Goal: Check status: Check status

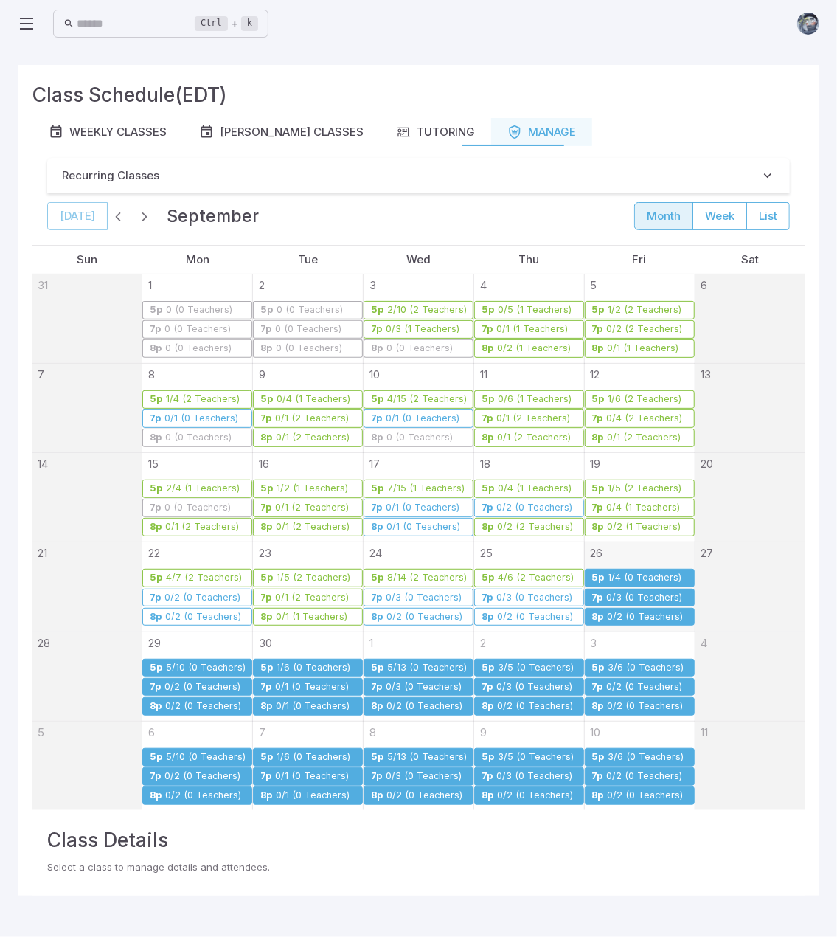
click at [23, 20] on icon at bounding box center [27, 24] width 18 height 18
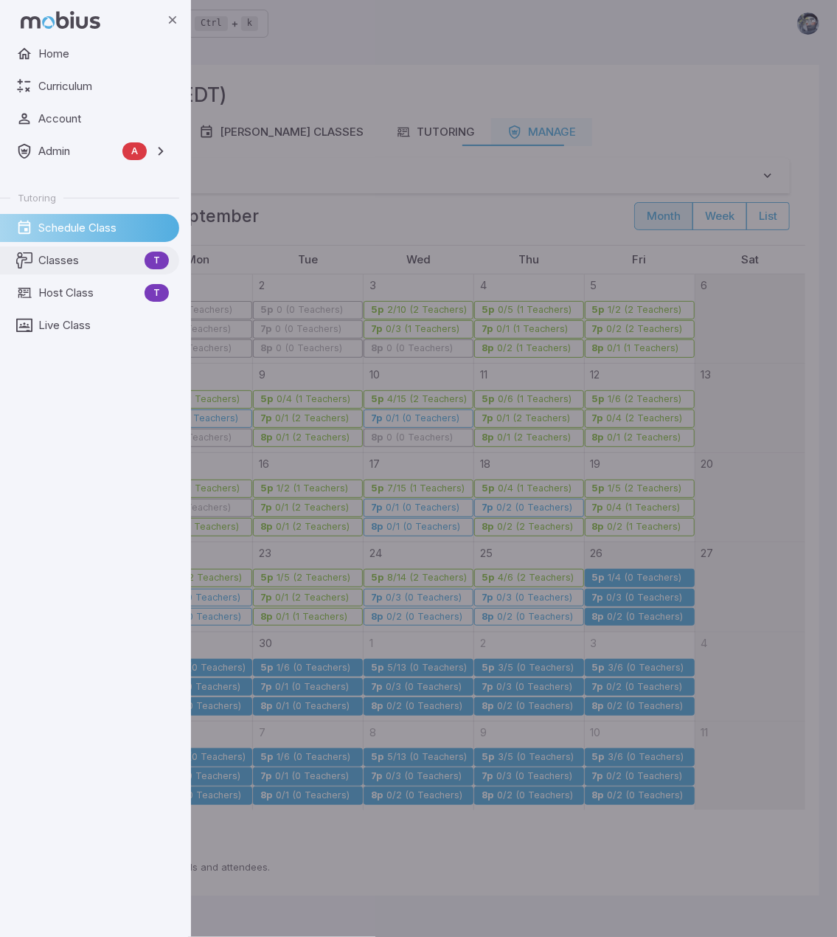
click at [73, 254] on span "Classes" at bounding box center [88, 260] width 100 height 16
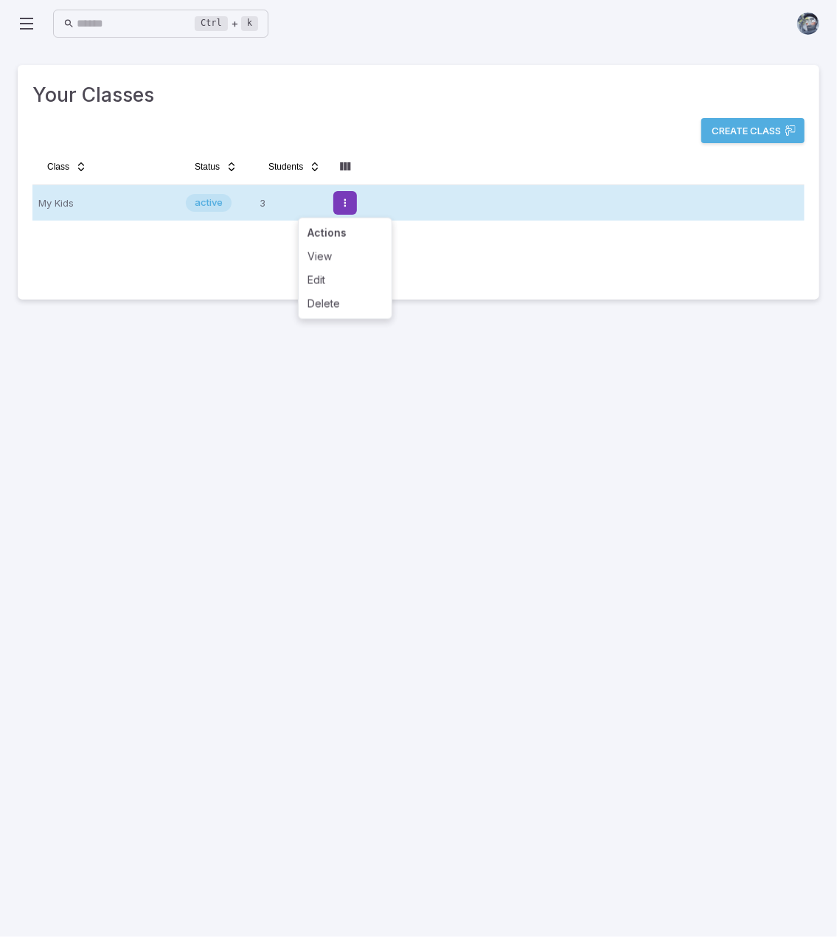
click at [339, 199] on html "Home Curriculum Account Admin A Accounts Finance Testing Tutoring Schedule Clas…" at bounding box center [418, 468] width 837 height 937
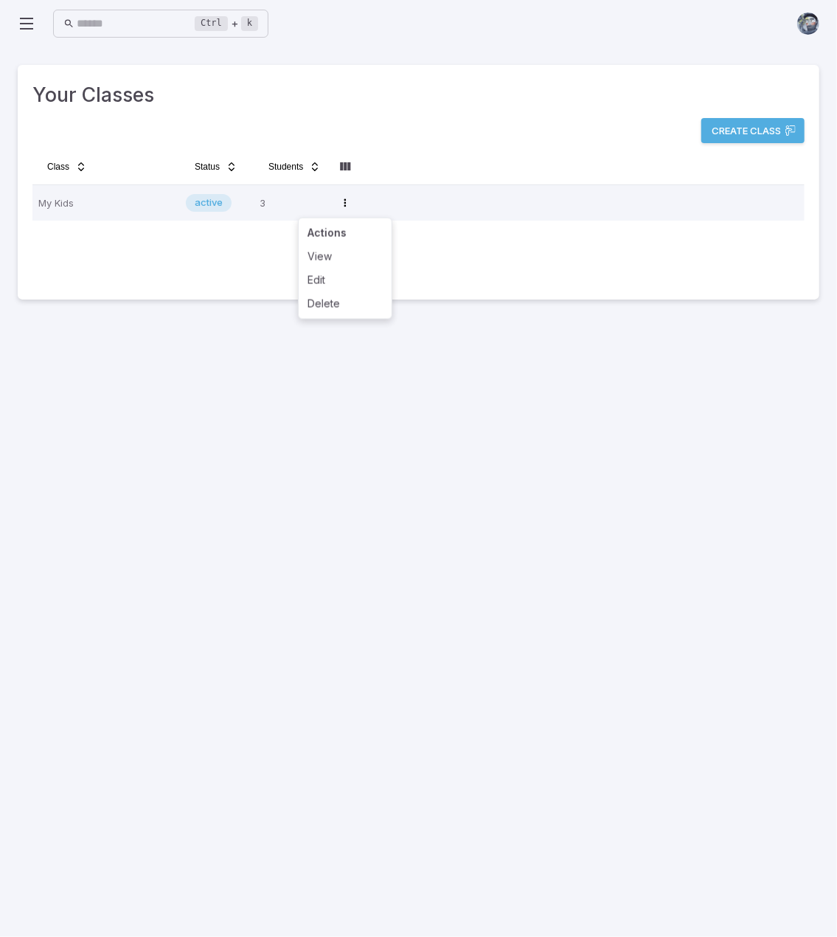
click at [34, 27] on icon at bounding box center [27, 24] width 18 height 18
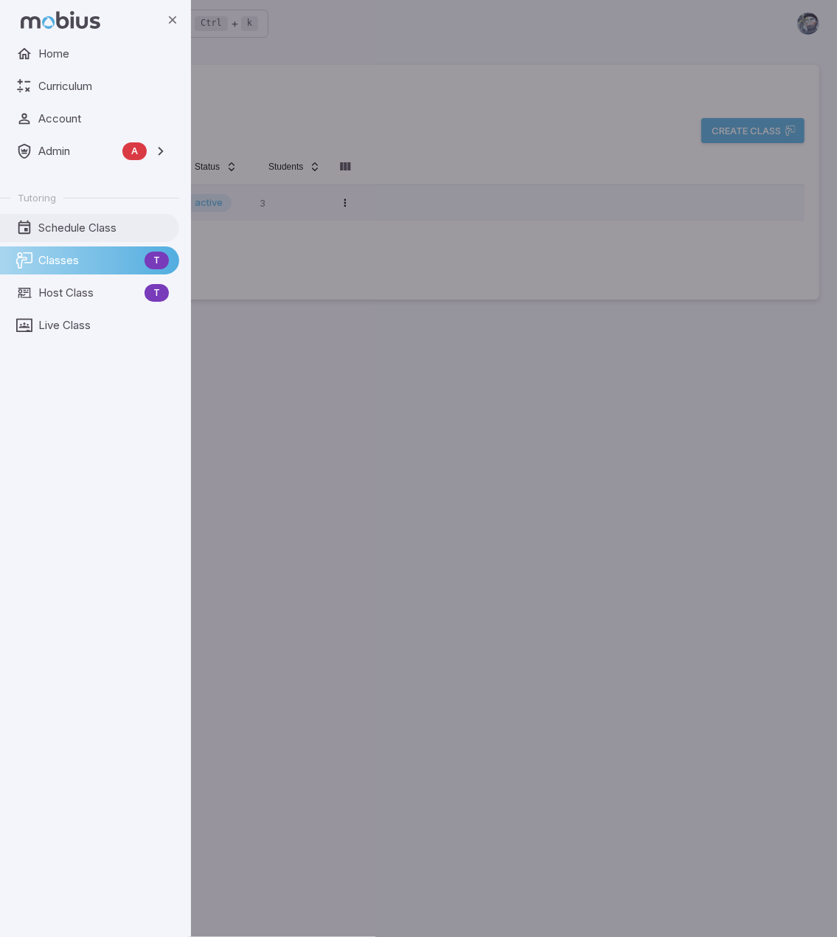
click at [102, 222] on span "Schedule Class" at bounding box center [103, 228] width 131 height 16
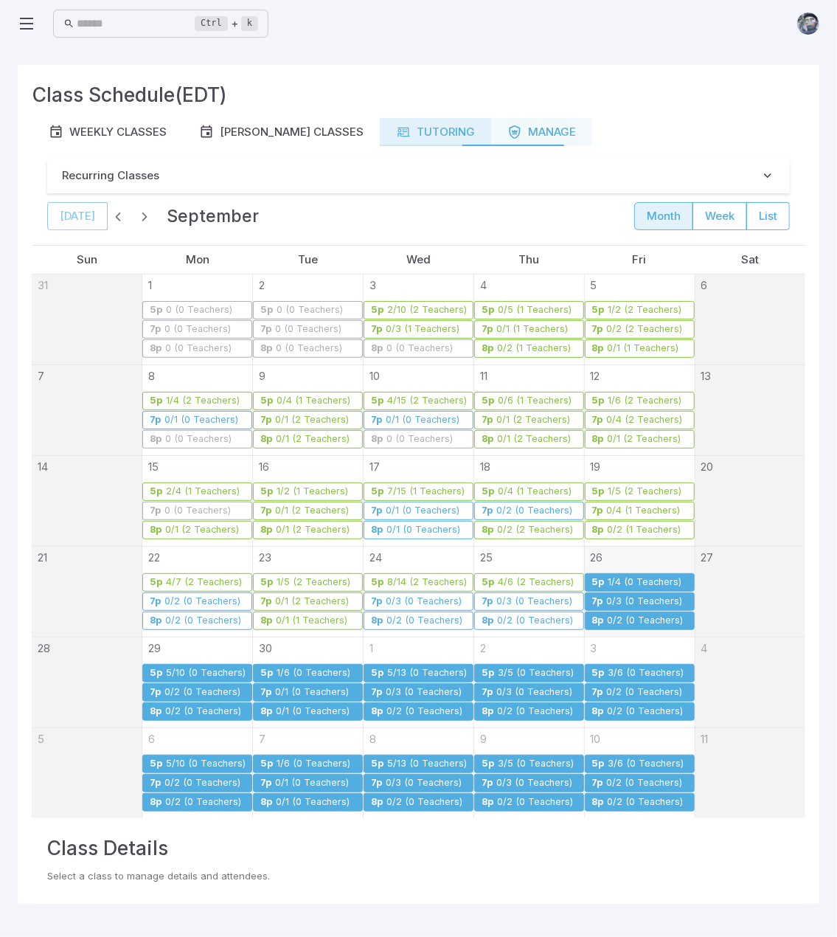
click at [409, 129] on div "Tutoring" at bounding box center [435, 132] width 79 height 16
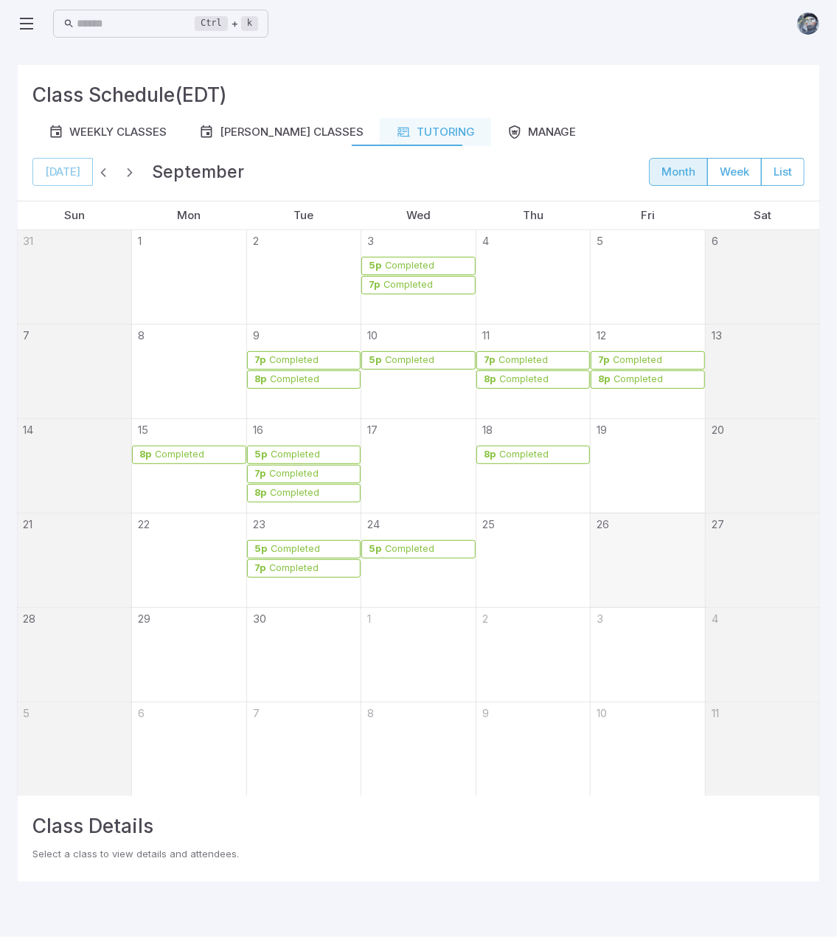
click at [425, 544] on div "Completed" at bounding box center [409, 549] width 51 height 11
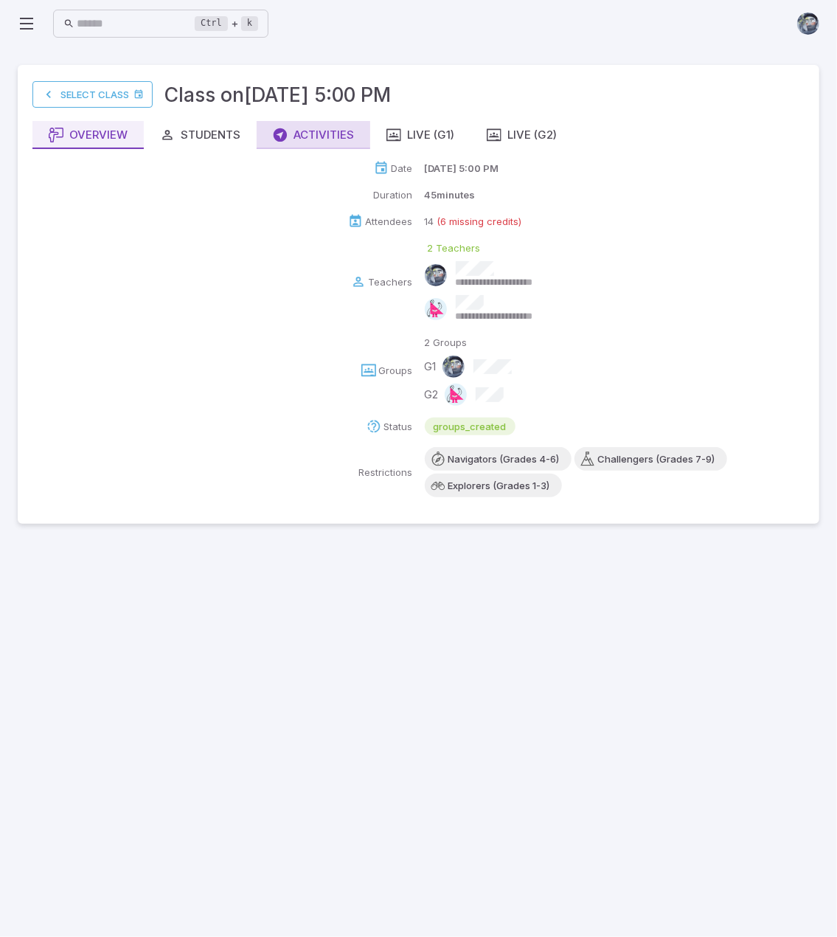
click at [315, 132] on div "Activities" at bounding box center [313, 135] width 81 height 16
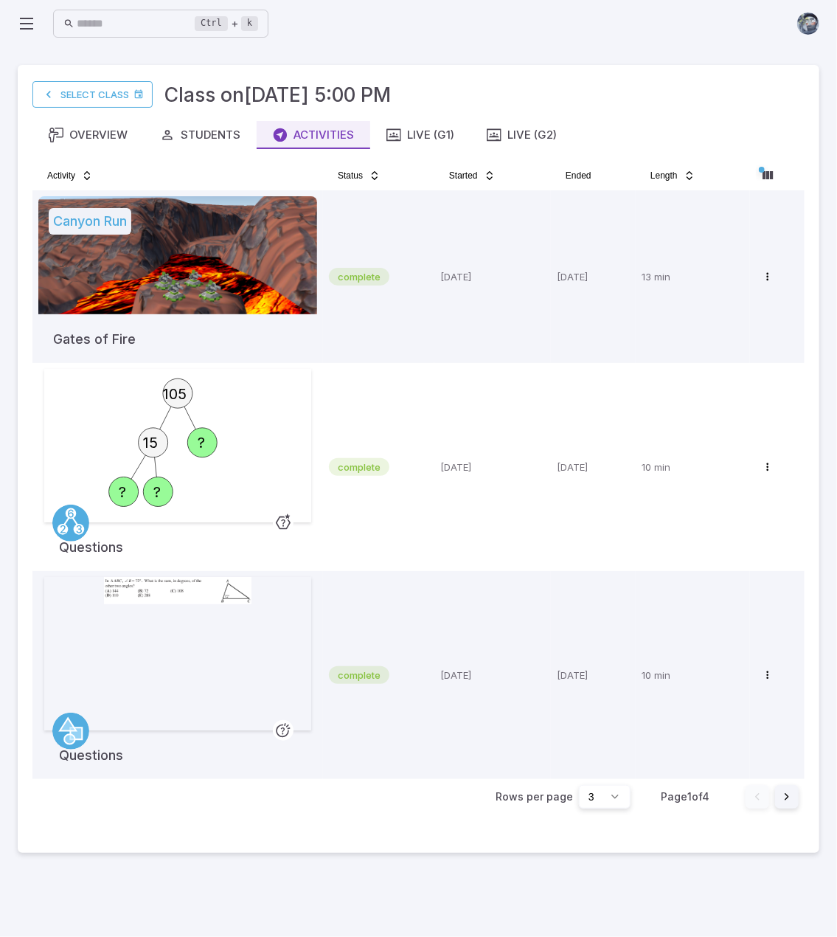
click at [787, 797] on button "Go to next page" at bounding box center [787, 797] width 24 height 24
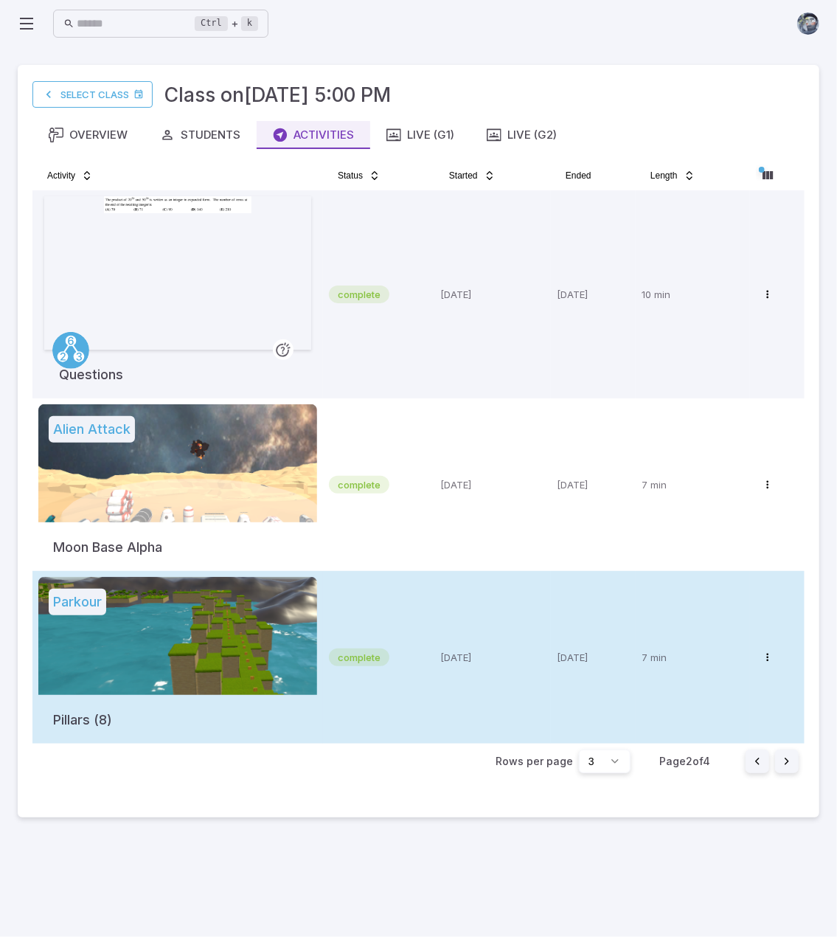
click at [423, 622] on td "complete" at bounding box center [378, 657] width 111 height 173
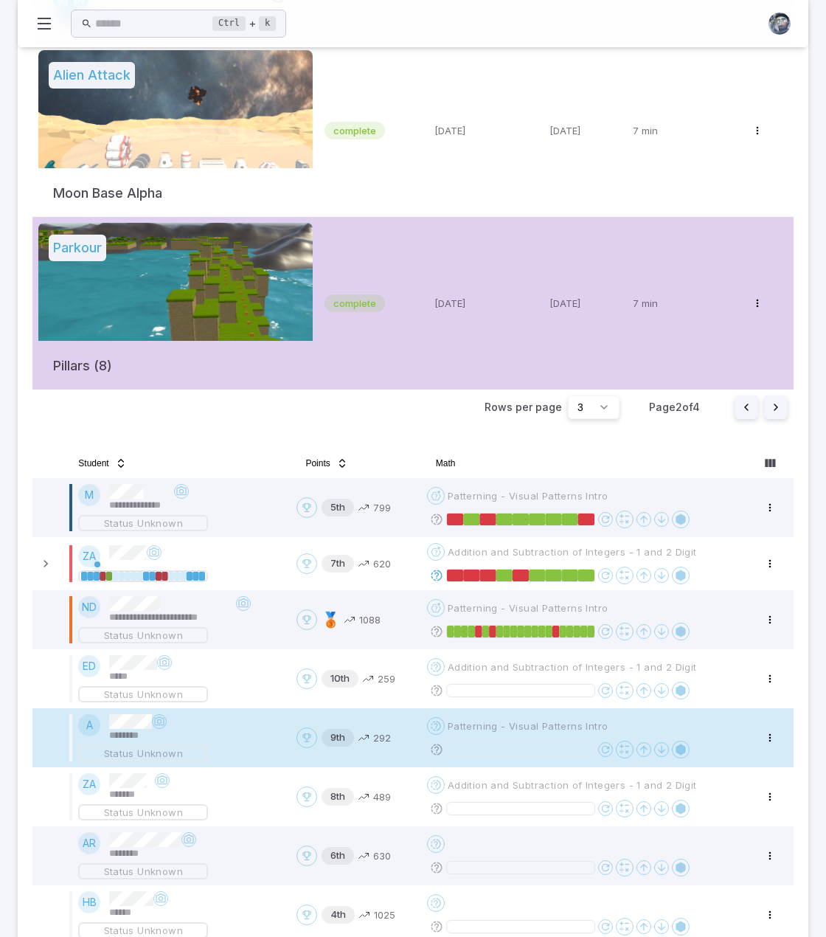
scroll to position [590, 0]
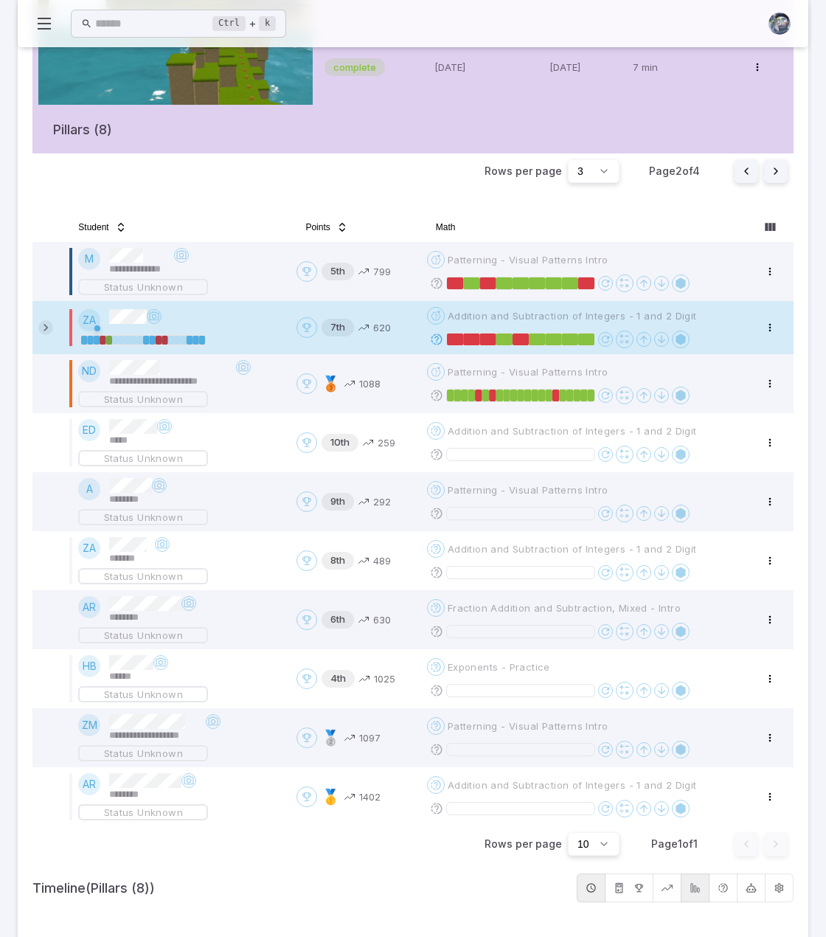
click at [49, 330] on icon at bounding box center [45, 327] width 15 height 15
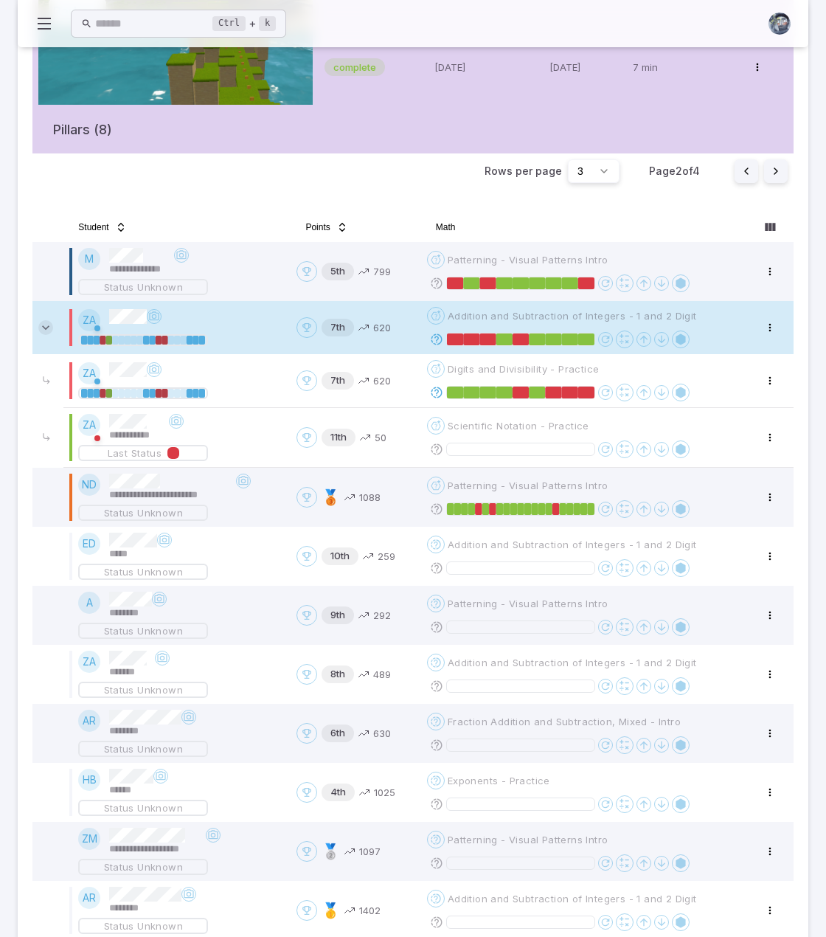
click at [49, 330] on icon at bounding box center [45, 327] width 15 height 15
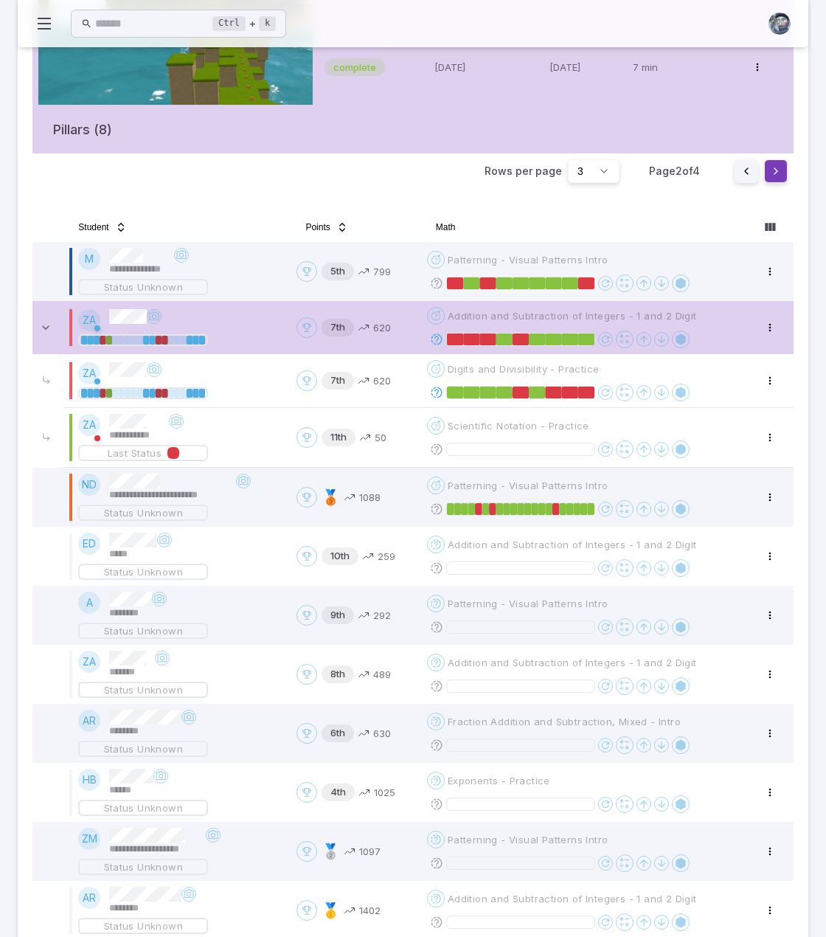
click at [774, 167] on button "Go to next page" at bounding box center [776, 171] width 24 height 24
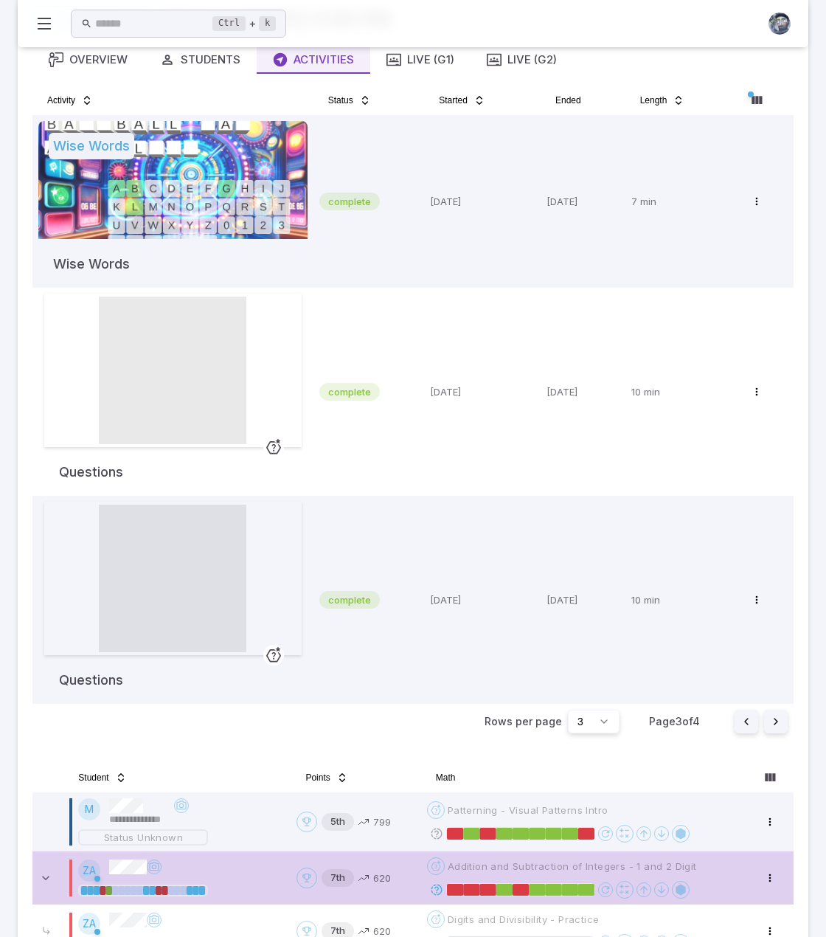
scroll to position [74, 0]
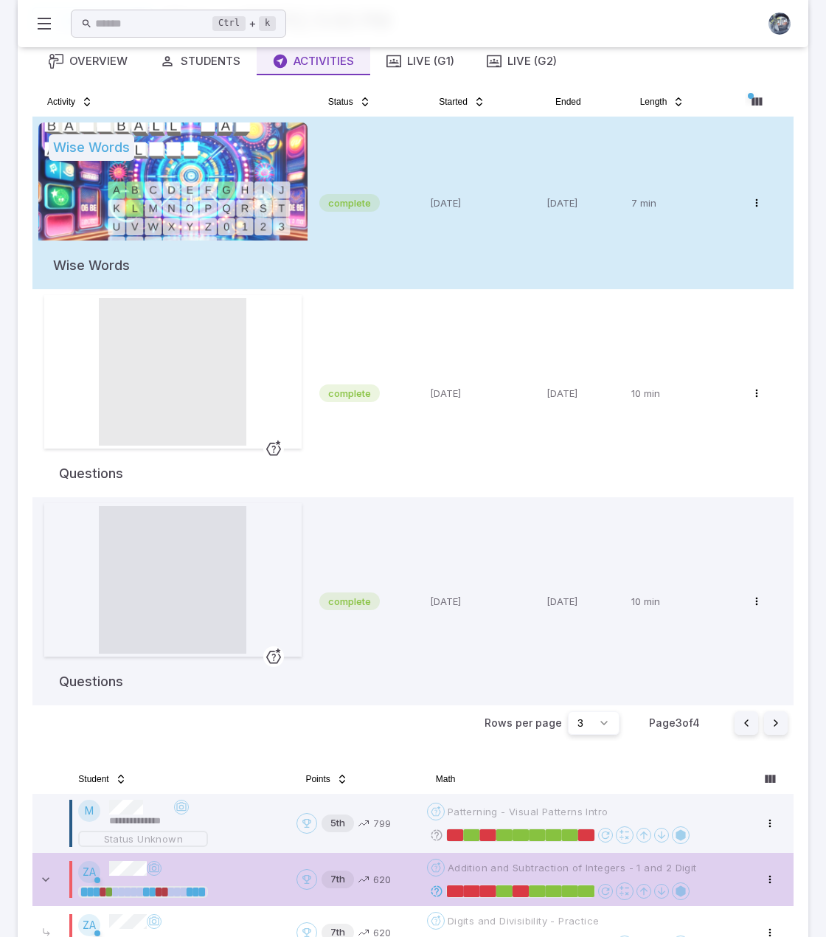
click at [413, 218] on td "complete" at bounding box center [368, 203] width 111 height 173
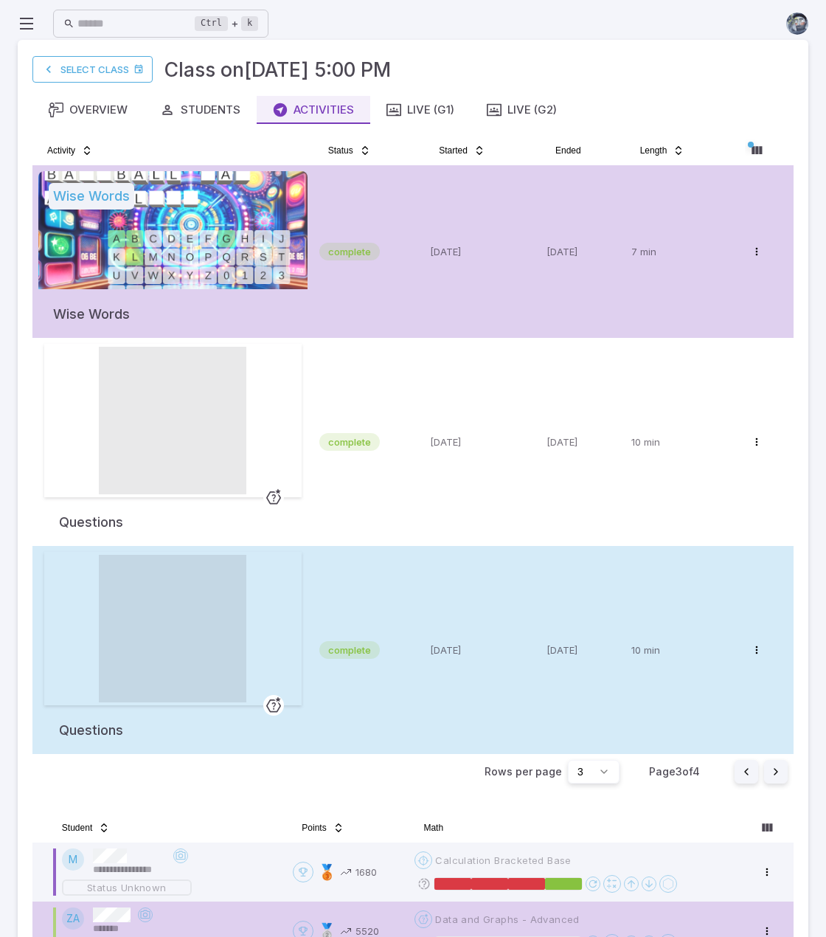
scroll to position [0, 0]
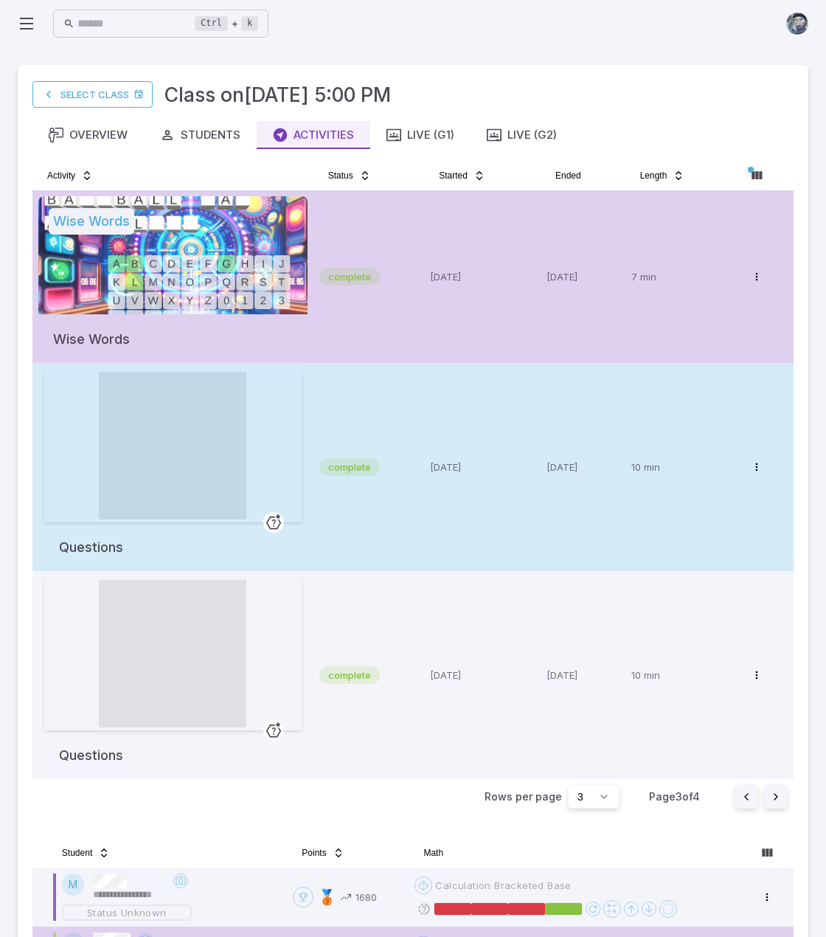
click at [408, 395] on td "complete" at bounding box center [368, 467] width 111 height 208
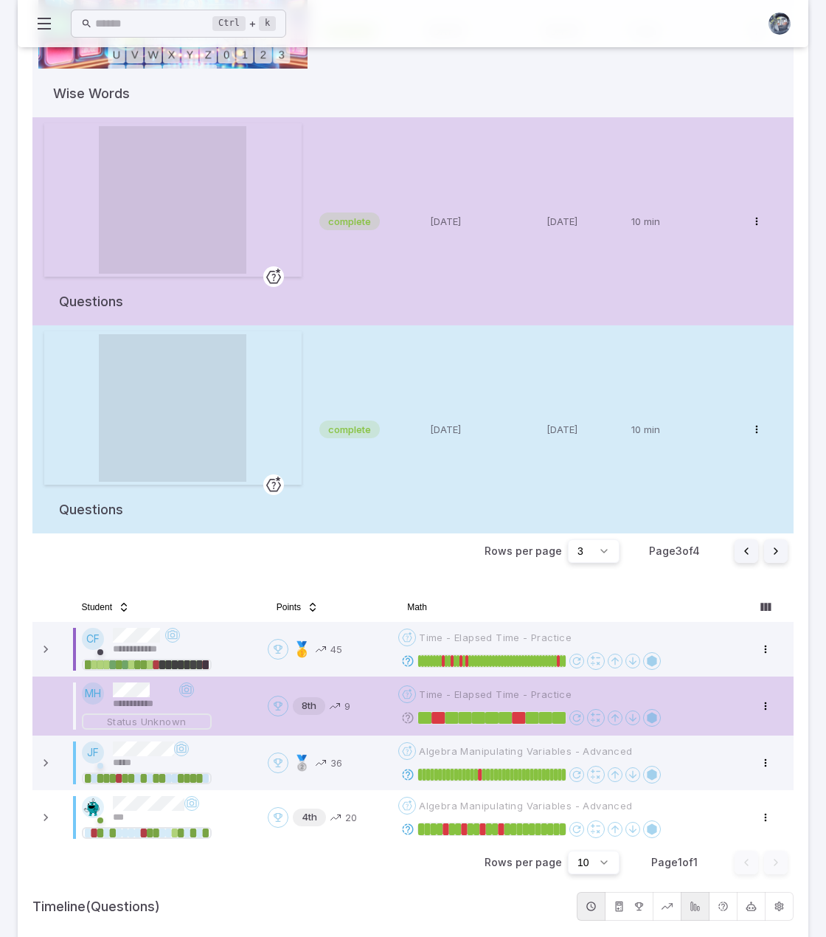
scroll to position [295, 0]
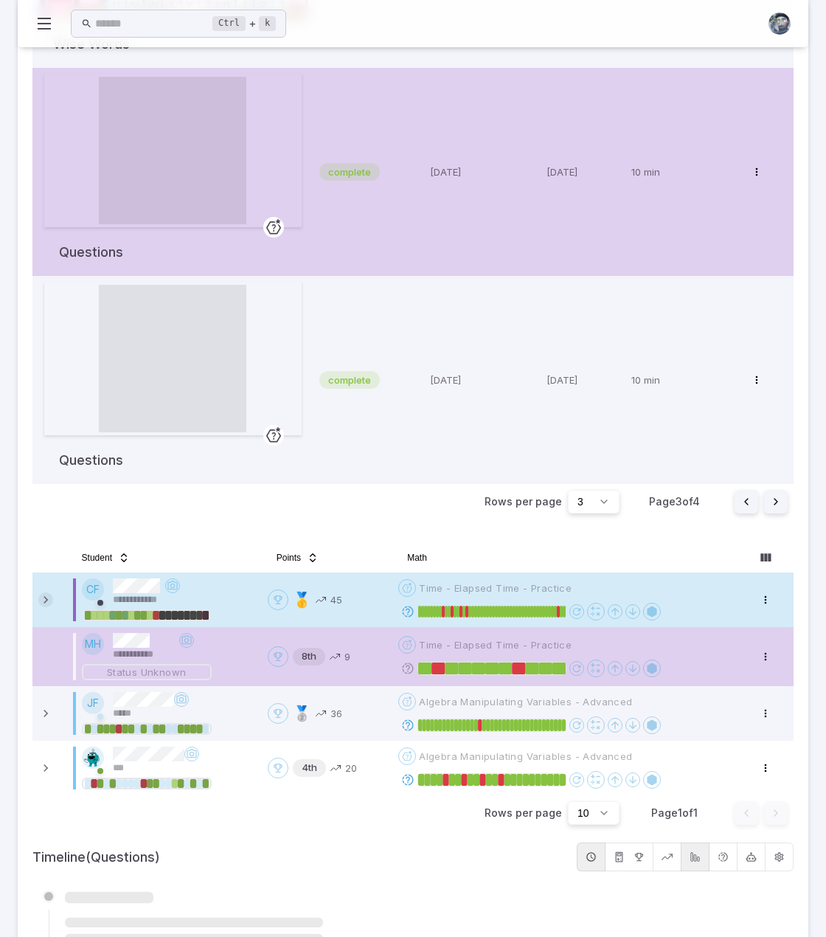
click at [50, 600] on icon at bounding box center [45, 599] width 15 height 15
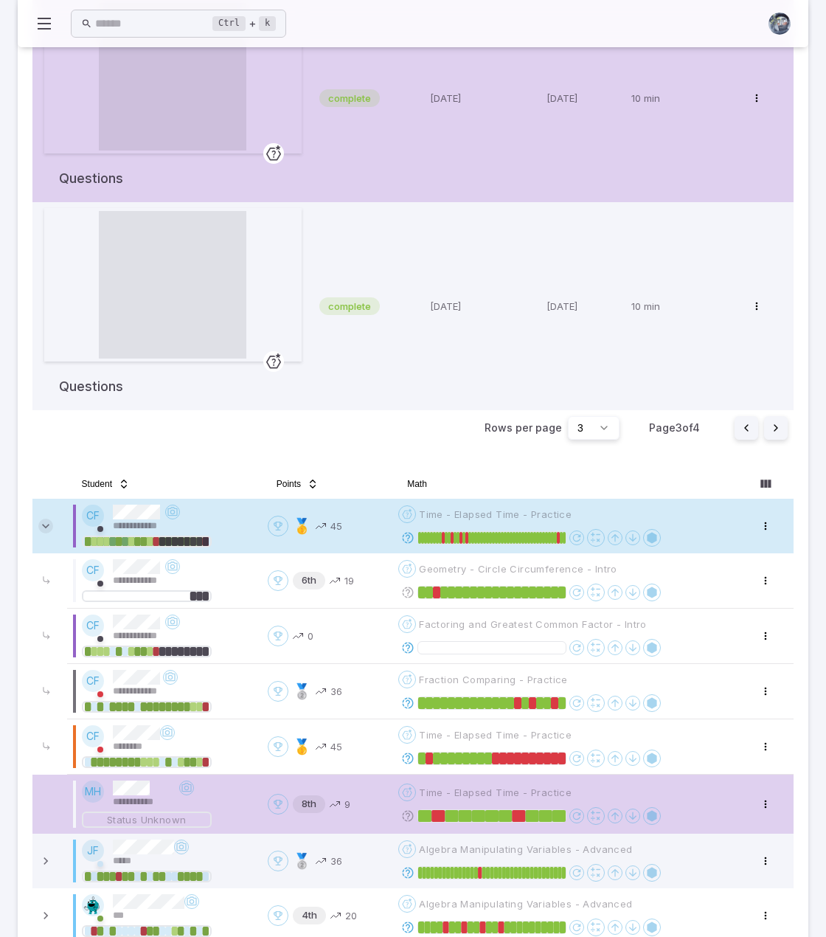
scroll to position [570, 0]
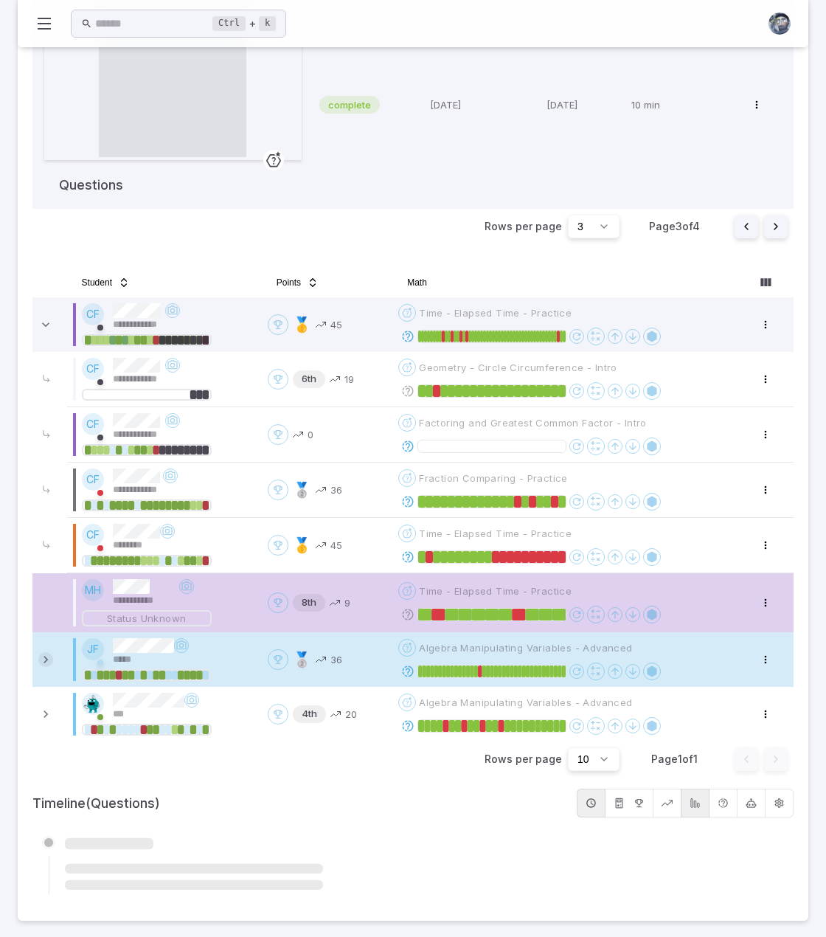
click at [46, 653] on icon at bounding box center [45, 659] width 15 height 15
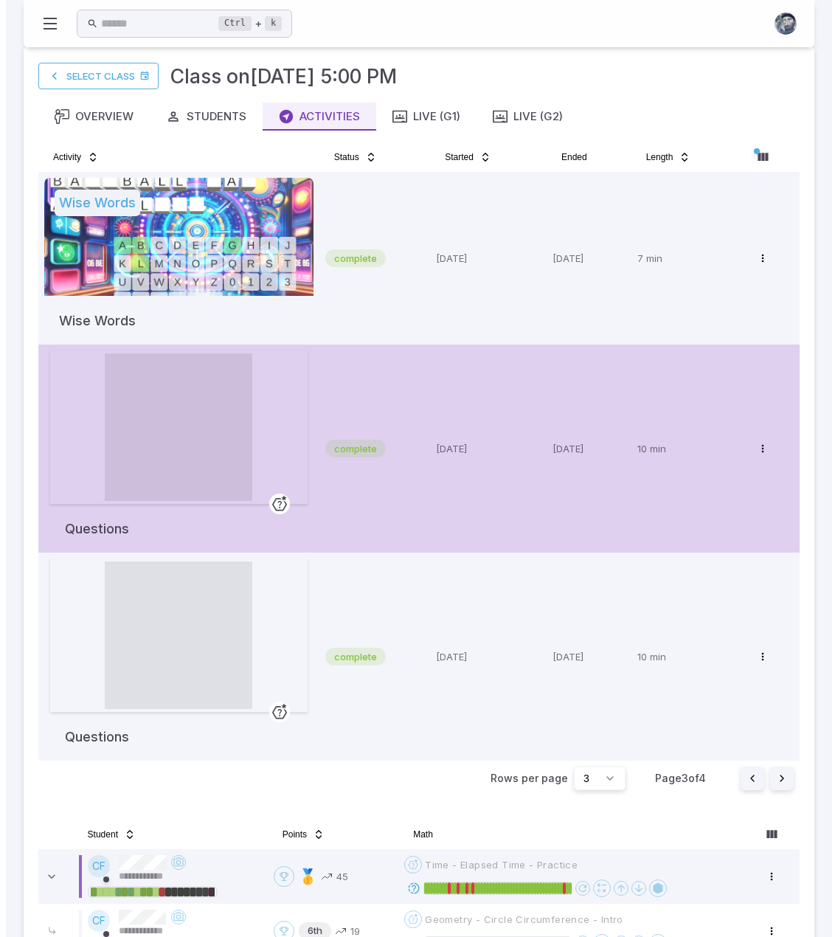
scroll to position [0, 0]
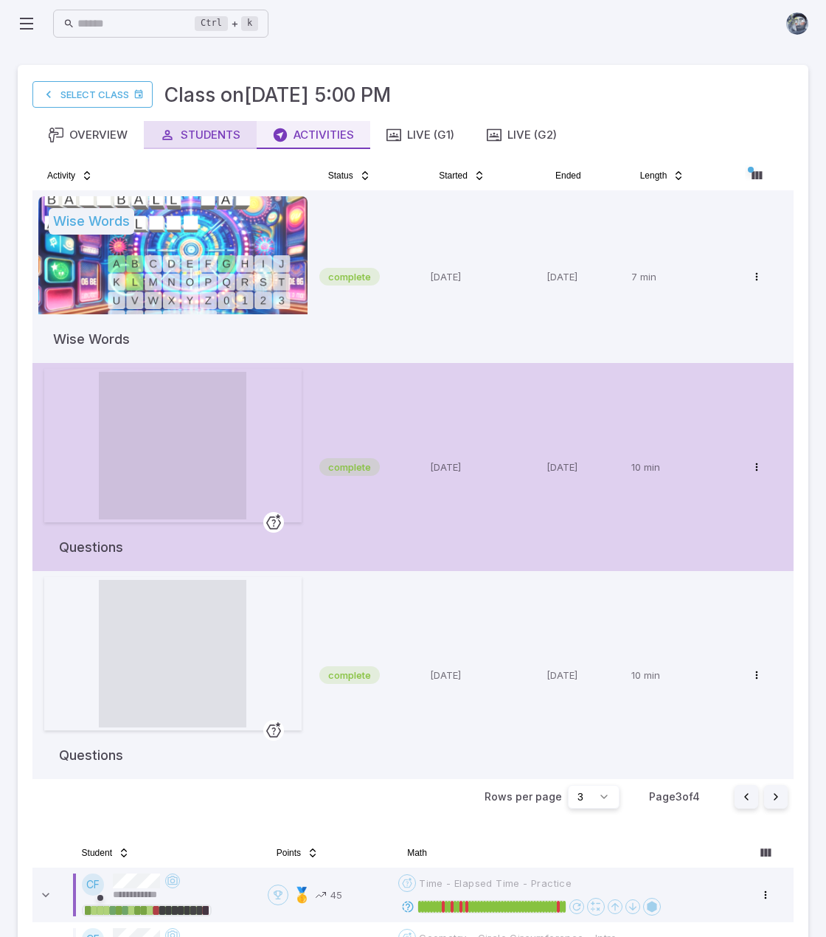
click at [193, 133] on div "Students" at bounding box center [200, 135] width 80 height 16
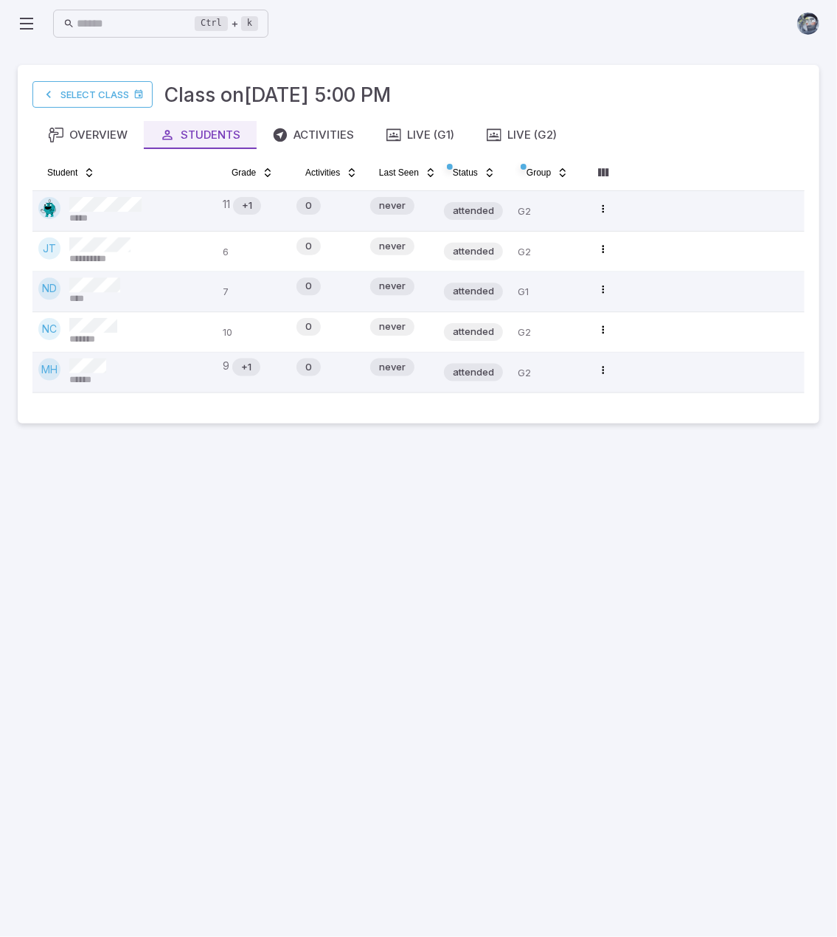
click at [348, 632] on main "**********" at bounding box center [418, 491] width 837 height 889
click at [94, 135] on div "Overview" at bounding box center [88, 135] width 79 height 16
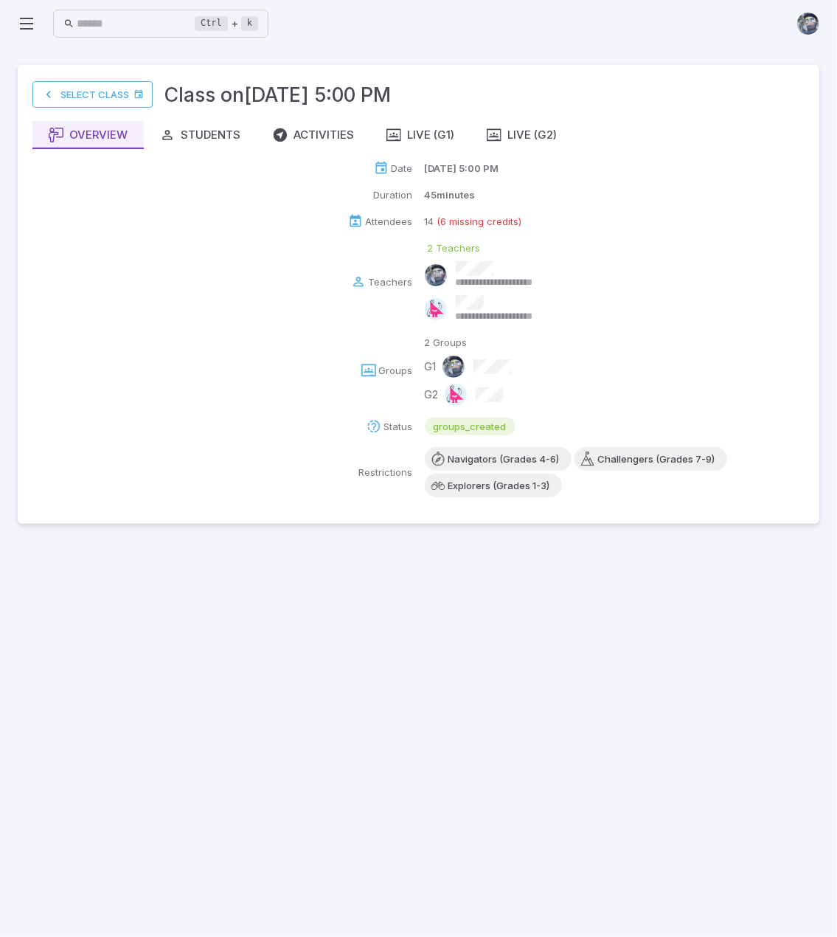
click at [686, 656] on main "**********" at bounding box center [418, 491] width 837 height 889
click at [223, 133] on div "Students" at bounding box center [200, 135] width 80 height 16
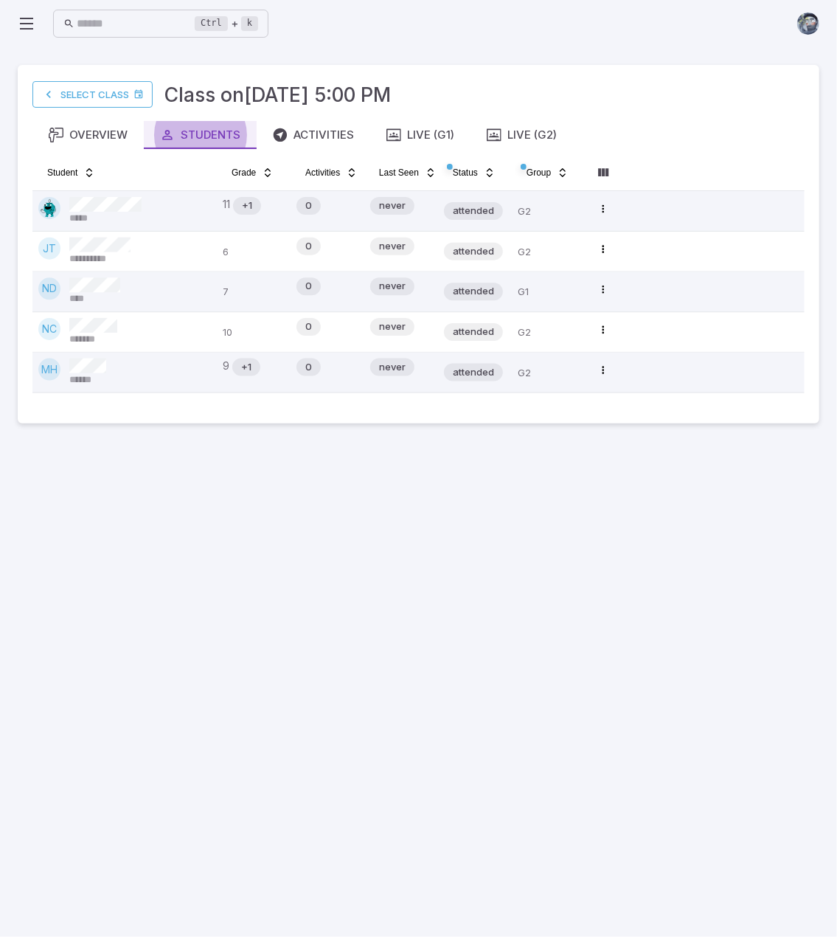
click at [448, 659] on main "**********" at bounding box center [418, 491] width 837 height 889
click at [816, 566] on main "**********" at bounding box center [418, 491] width 837 height 889
